Goal: Obtain resource: Obtain resource

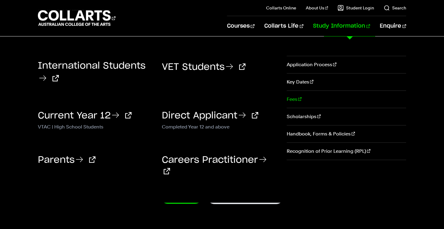
click at [292, 101] on link "Fees" at bounding box center [347, 99] width 120 height 17
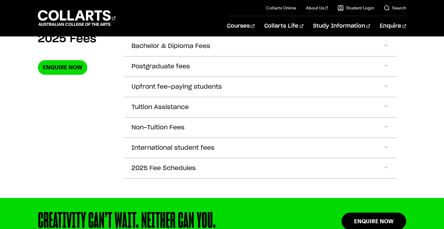
scroll to position [237, 0]
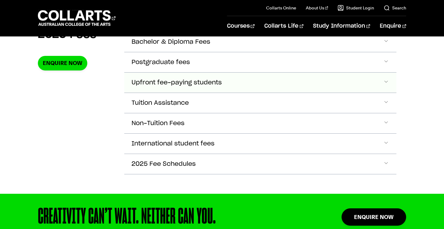
click at [387, 46] on span "Accordion Section" at bounding box center [386, 42] width 6 height 8
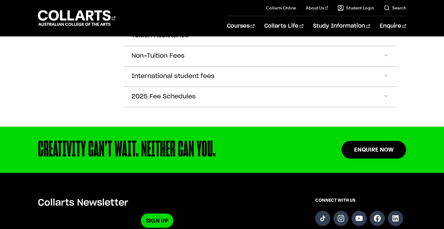
scroll to position [349, 0]
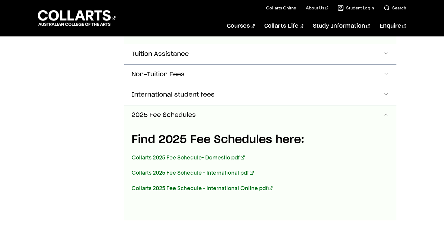
scroll to position [330, 0]
click at [183, 155] on link "Collarts 2025 Fee Schedule- Domestic pdf" at bounding box center [188, 157] width 113 height 6
